Goal: Task Accomplishment & Management: Use online tool/utility

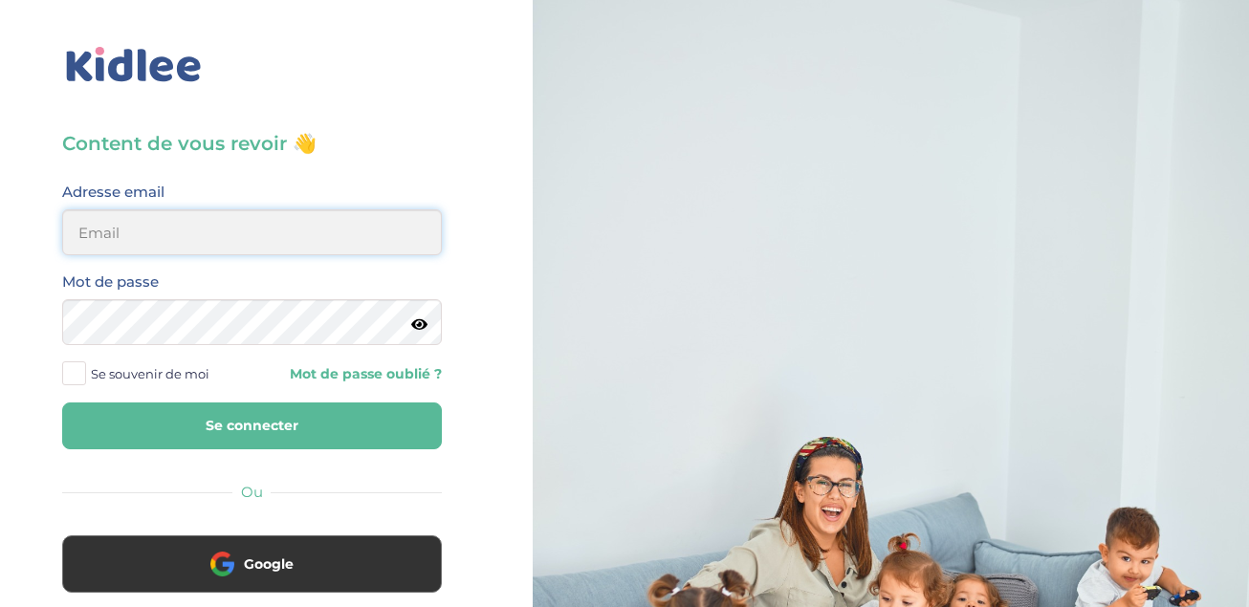
type input "[US_STATE][EMAIL_ADDRESS][DOMAIN_NAME]"
click at [417, 328] on icon at bounding box center [419, 324] width 16 height 14
click at [276, 424] on button "Se connecter" at bounding box center [252, 426] width 380 height 47
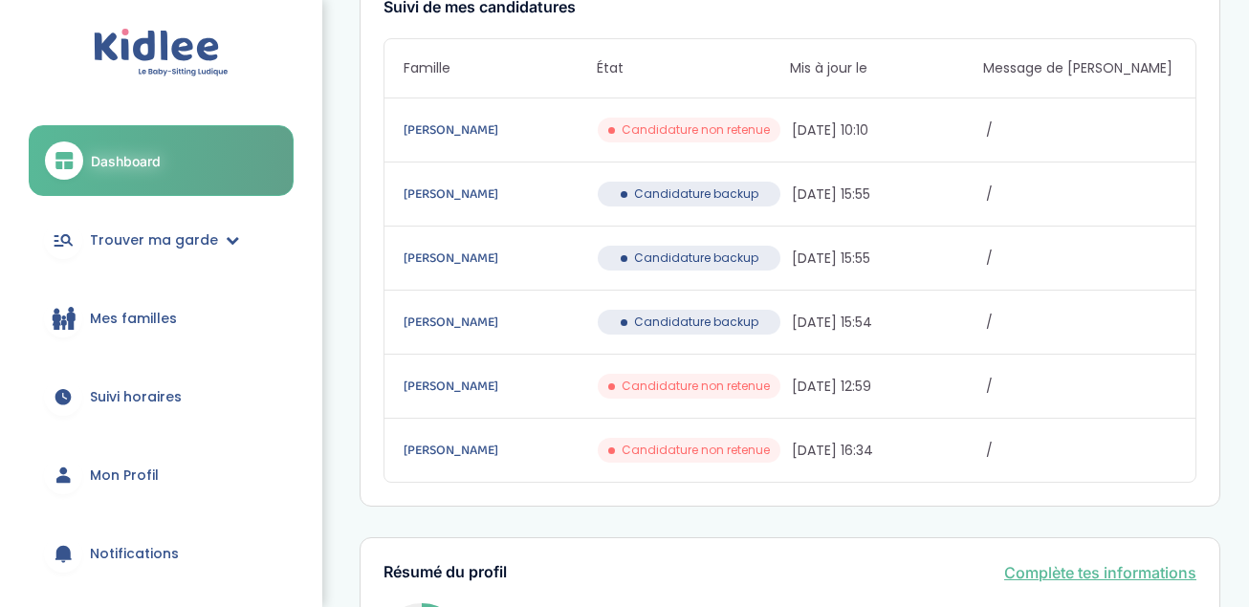
scroll to position [344, 0]
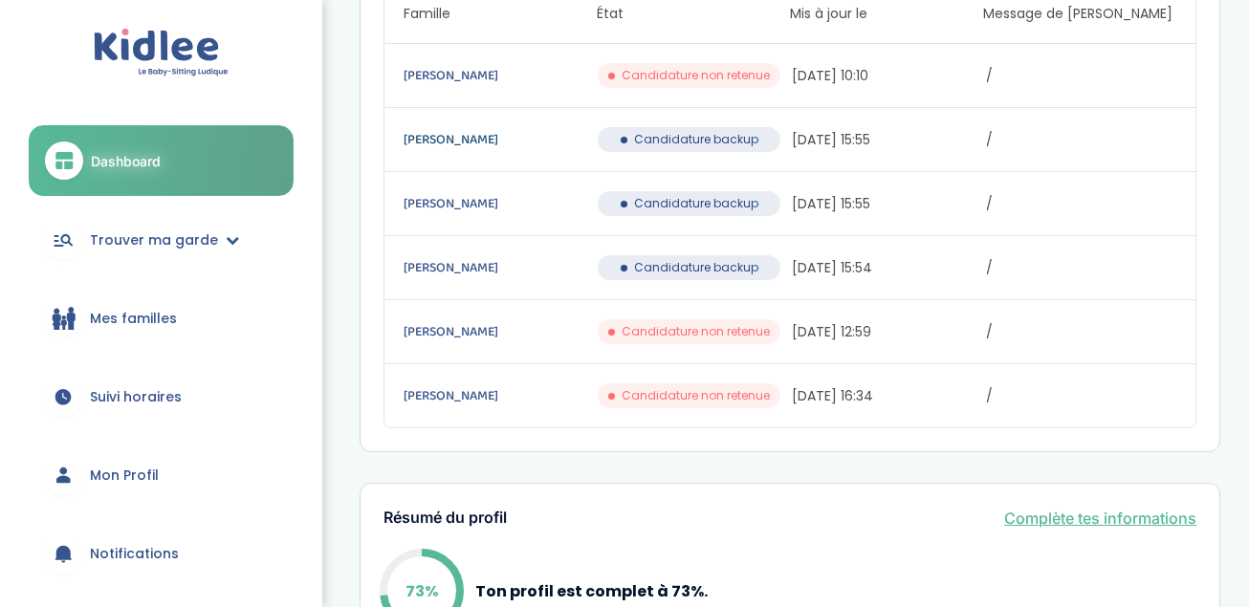
click at [439, 136] on link "MENESES Andrea" at bounding box center [498, 139] width 190 height 21
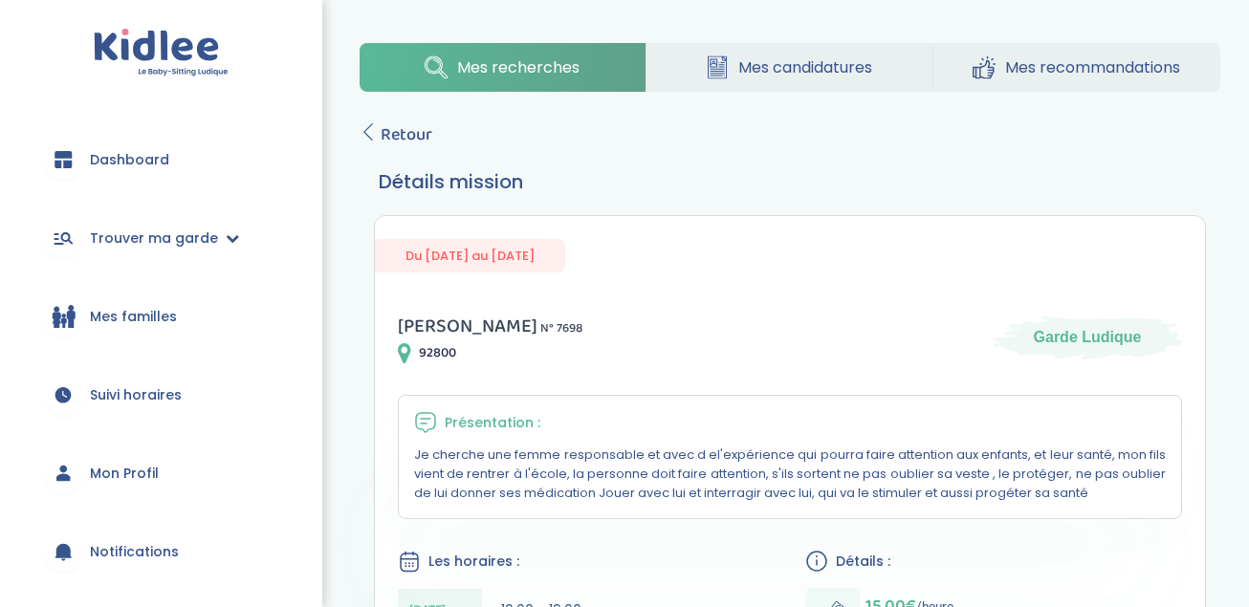
click at [802, 65] on span "Mes candidatures" at bounding box center [805, 67] width 134 height 24
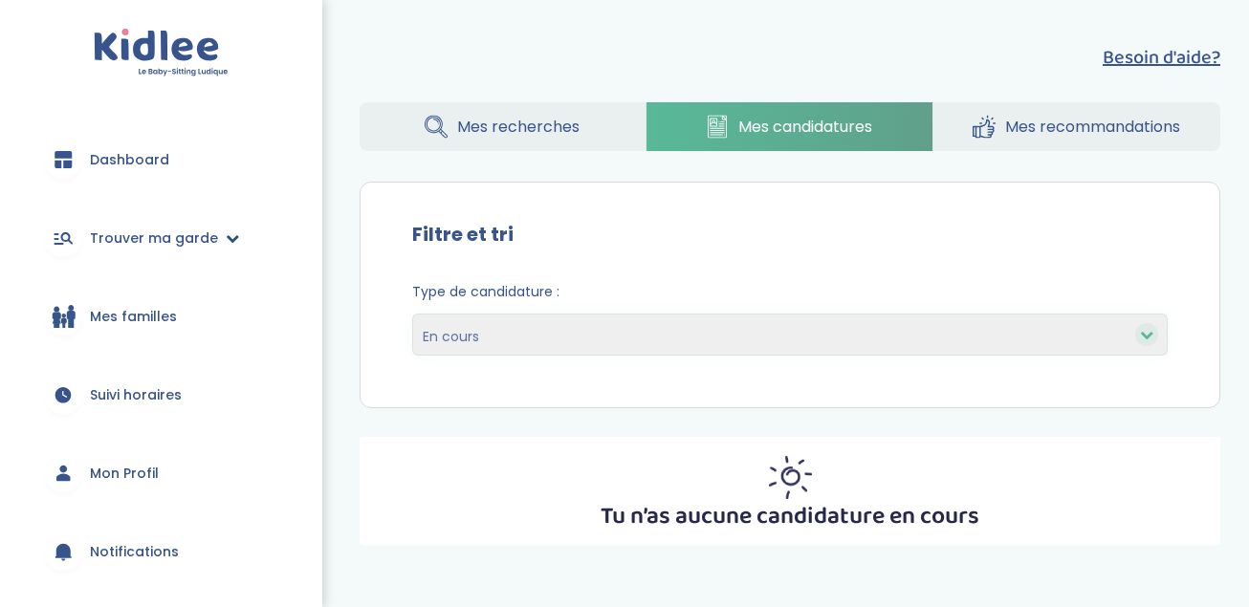
click at [125, 239] on span "Trouver ma garde" at bounding box center [154, 239] width 128 height 20
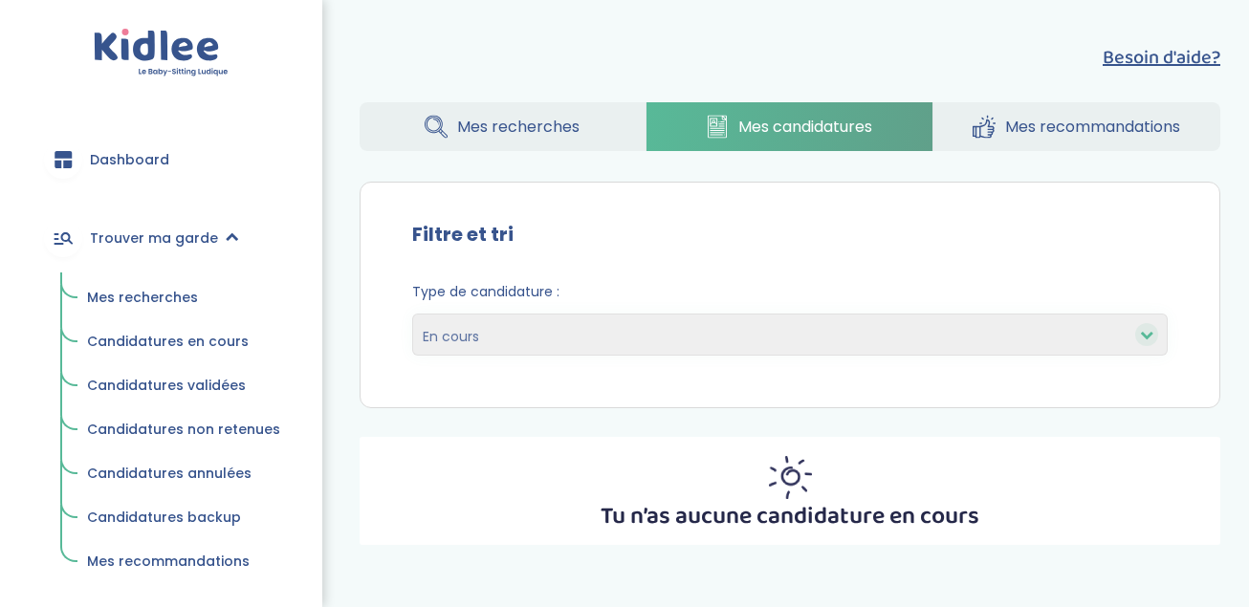
click at [128, 294] on span "Mes recherches" at bounding box center [142, 297] width 111 height 19
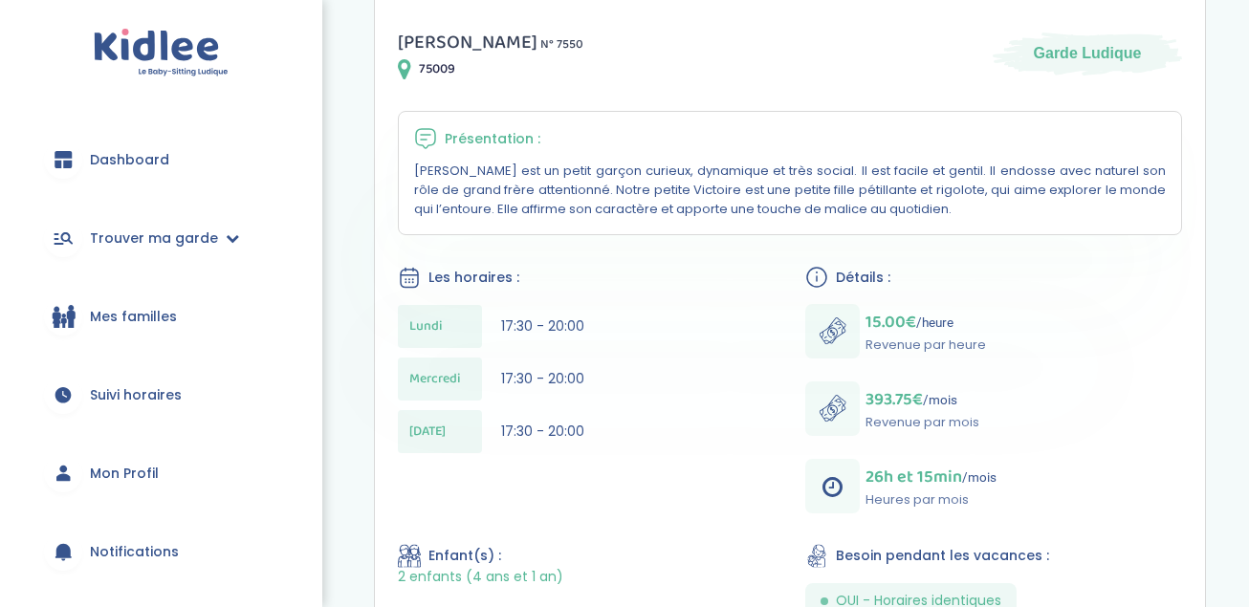
scroll to position [382, 0]
